Goal: Task Accomplishment & Management: Use online tool/utility

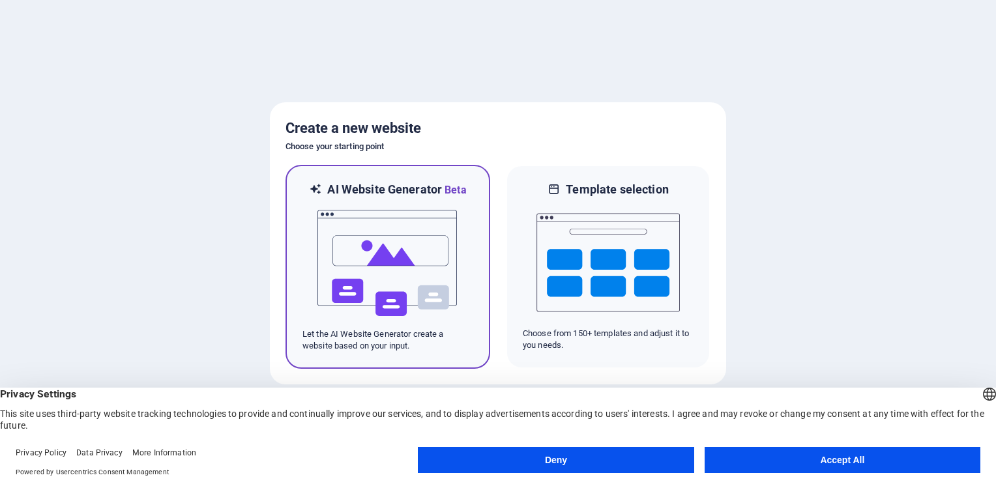
click at [364, 238] on img at bounding box center [387, 263] width 143 height 130
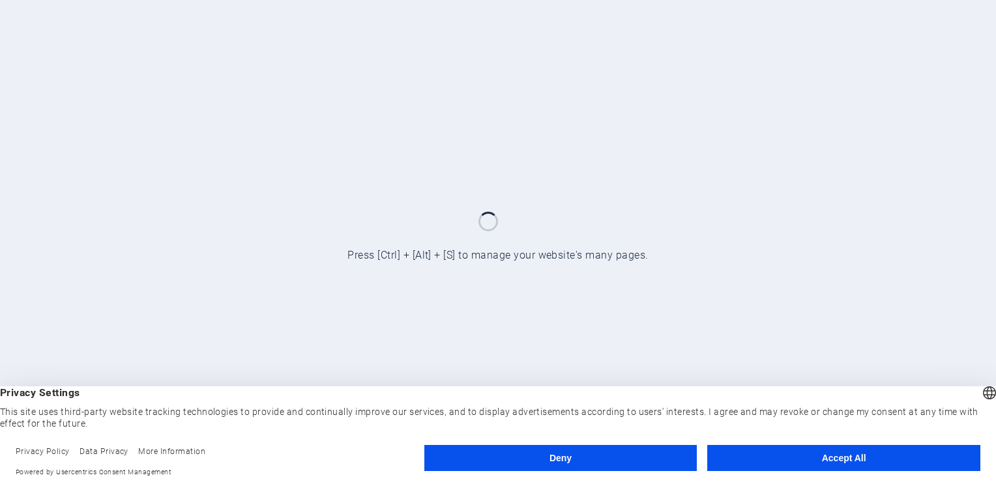
click at [825, 459] on button "Accept All" at bounding box center [843, 458] width 273 height 26
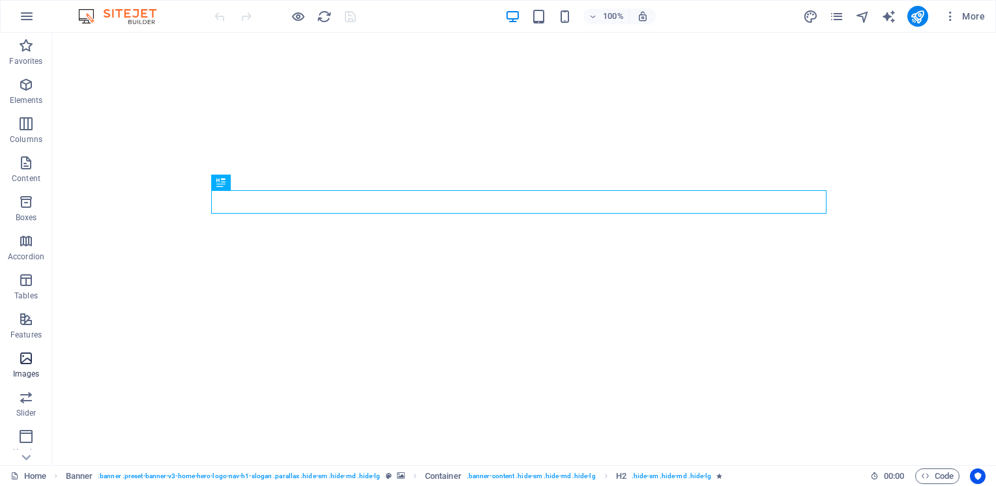
click at [21, 360] on icon "button" at bounding box center [26, 359] width 16 height 16
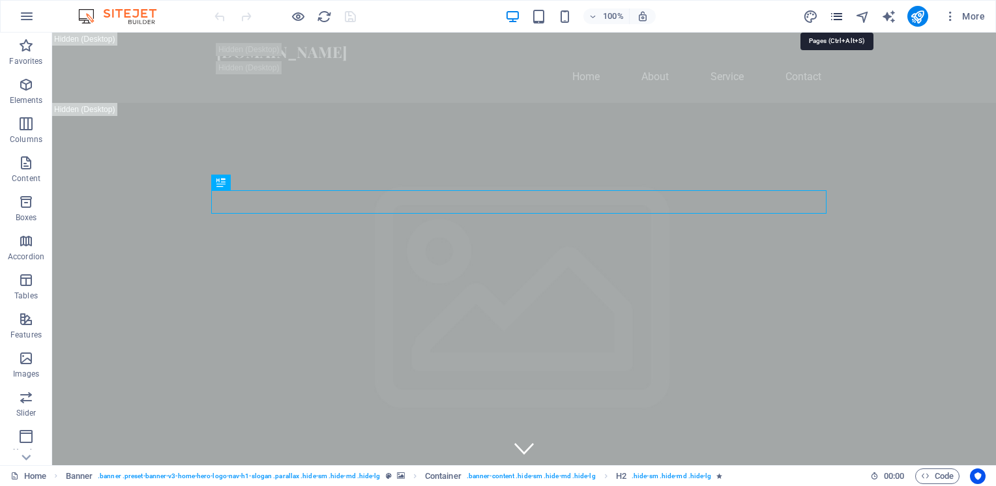
click at [839, 15] on icon "pages" at bounding box center [836, 16] width 15 height 15
